Goal: Task Accomplishment & Management: Manage account settings

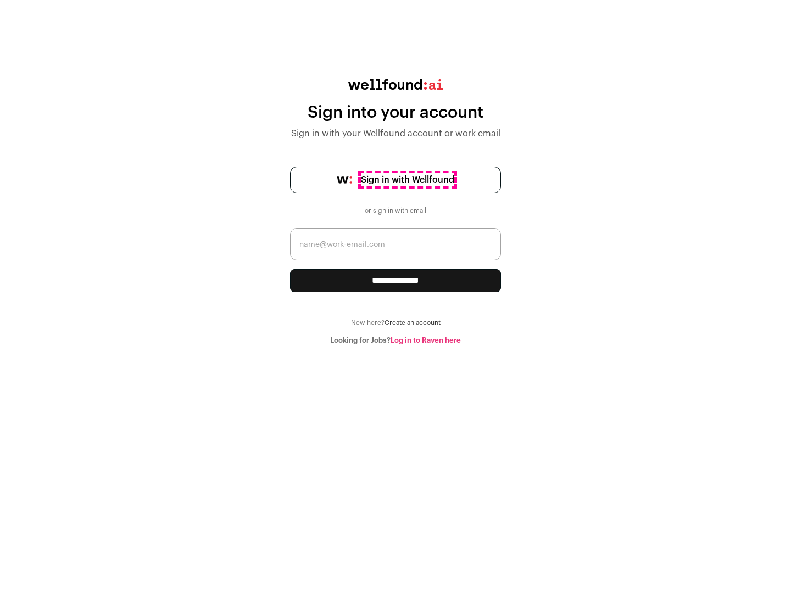
click at [407, 180] on span "Sign in with Wellfound" at bounding box center [407, 179] width 93 height 13
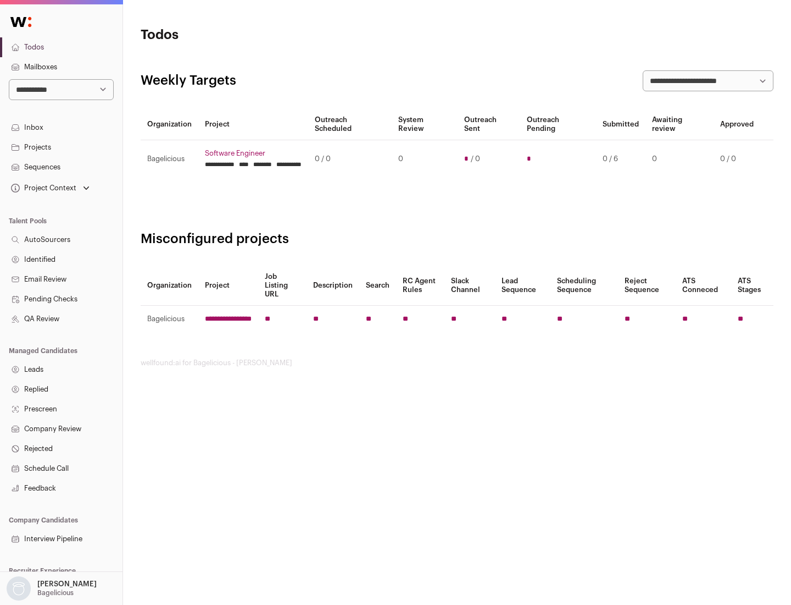
click at [61, 147] on link "Projects" at bounding box center [61, 147] width 123 height 20
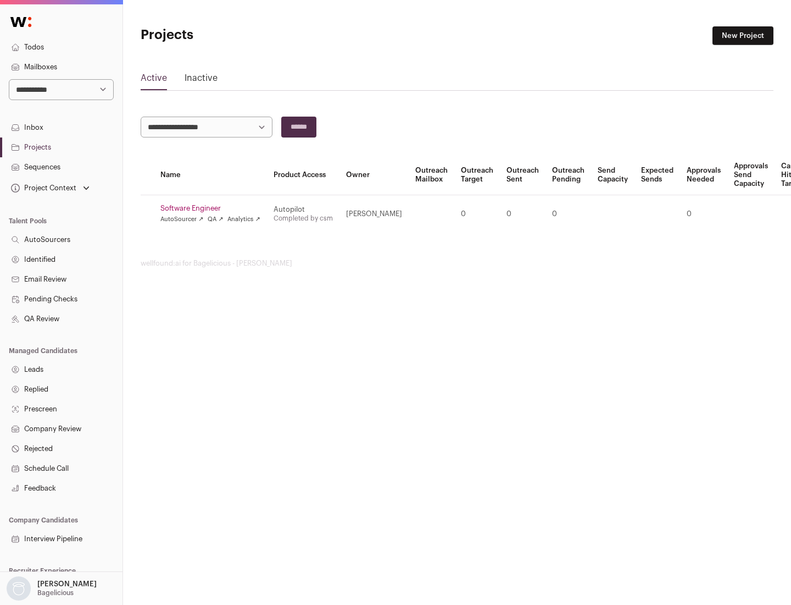
click at [214, 208] on link "Software Engineer" at bounding box center [210, 208] width 100 height 9
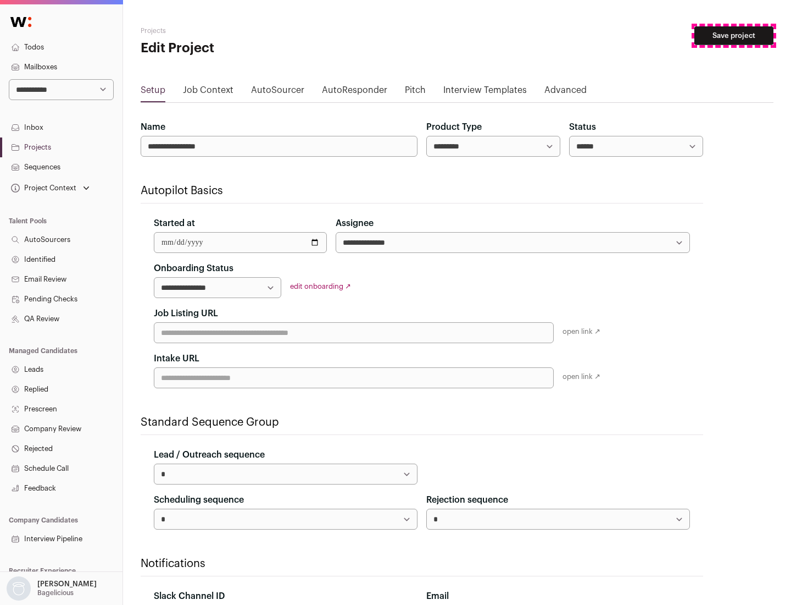
click at [734, 36] on button "Save project" at bounding box center [734, 35] width 79 height 19
